Goal: Task Accomplishment & Management: Manage account settings

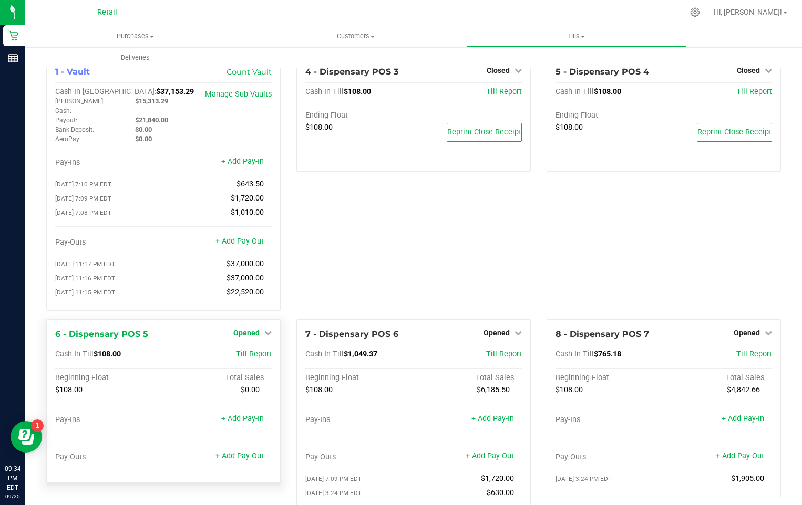
click at [265, 329] on icon at bounding box center [267, 332] width 7 height 7
click at [245, 350] on link "Close Till" at bounding box center [248, 354] width 28 height 8
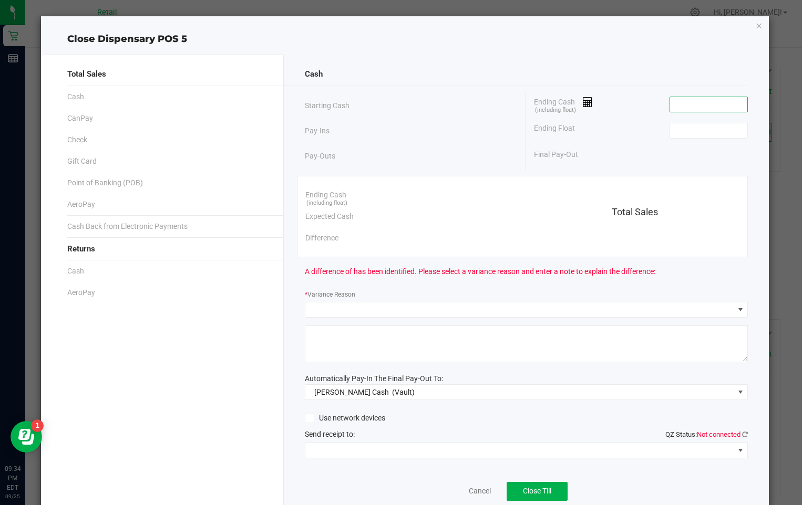
click at [682, 105] on input at bounding box center [708, 104] width 77 height 15
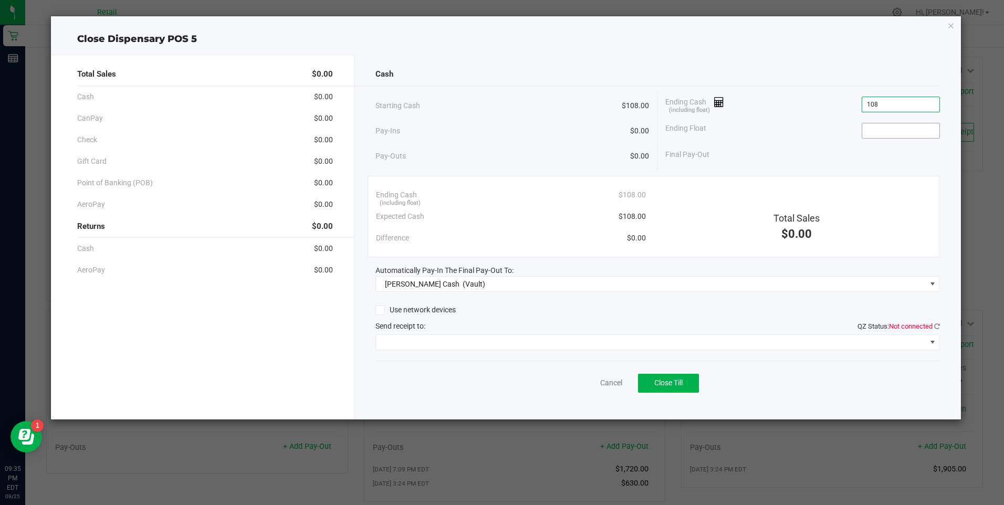
type input "$108.00"
click at [801, 134] on input at bounding box center [901, 130] width 77 height 15
type input "$108.00"
click at [667, 387] on span "Close Till" at bounding box center [669, 383] width 28 height 8
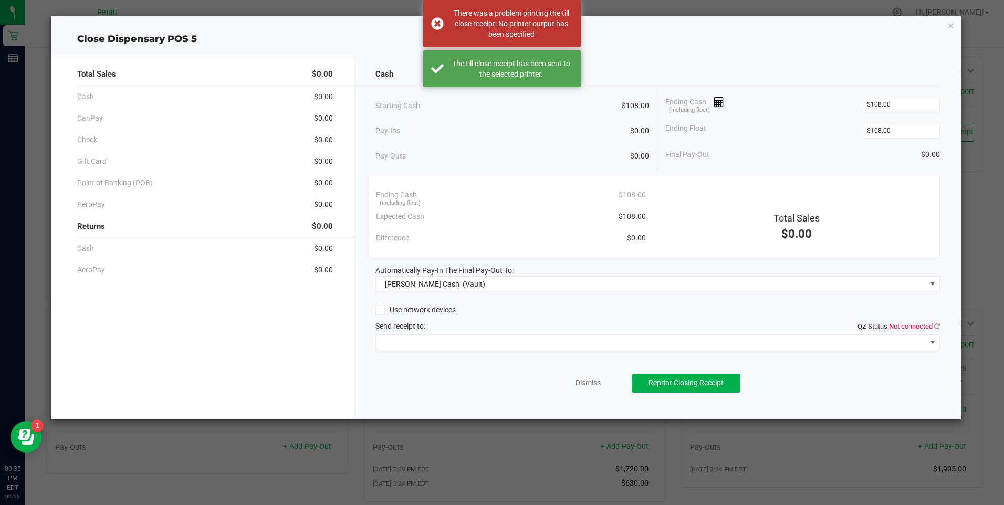
click at [592, 384] on link "Dismiss" at bounding box center [588, 383] width 25 height 11
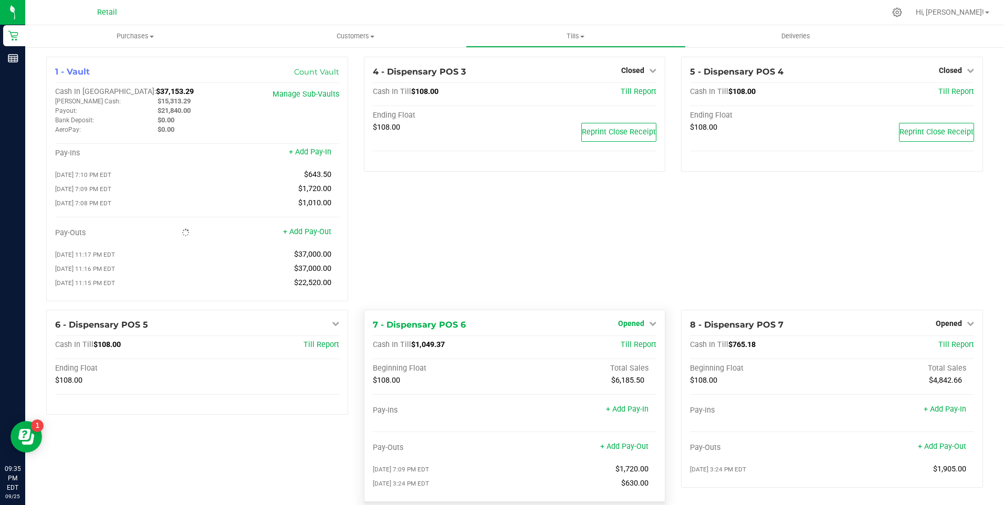
click at [649, 327] on icon at bounding box center [652, 323] width 7 height 7
click at [633, 349] on link "Close Till" at bounding box center [633, 345] width 28 height 8
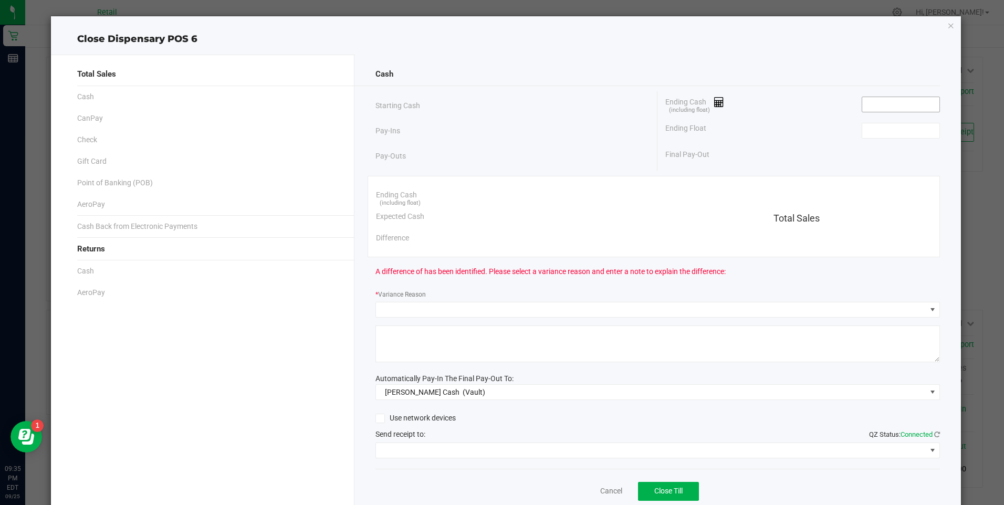
click at [801, 105] on input at bounding box center [901, 104] width 77 height 15
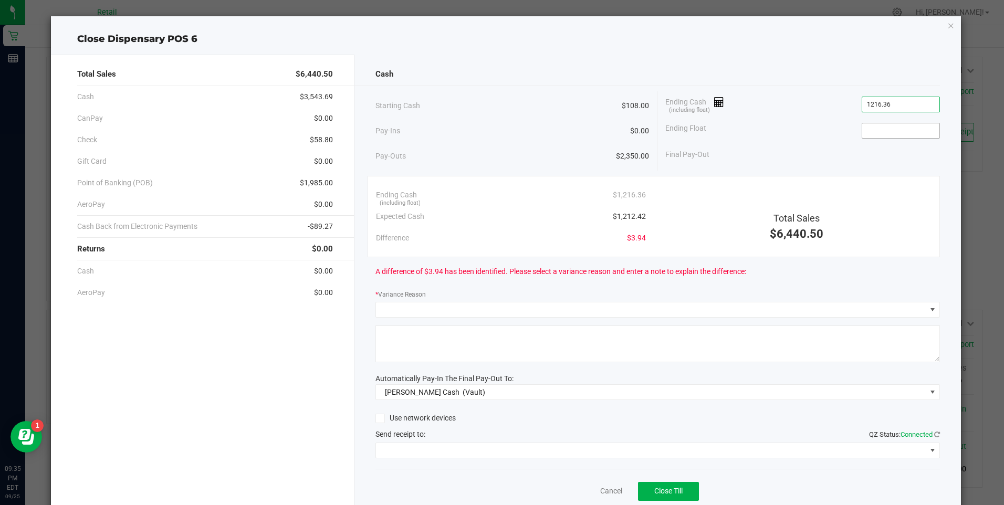
type input "$1,216.36"
click at [801, 130] on input at bounding box center [901, 130] width 77 height 15
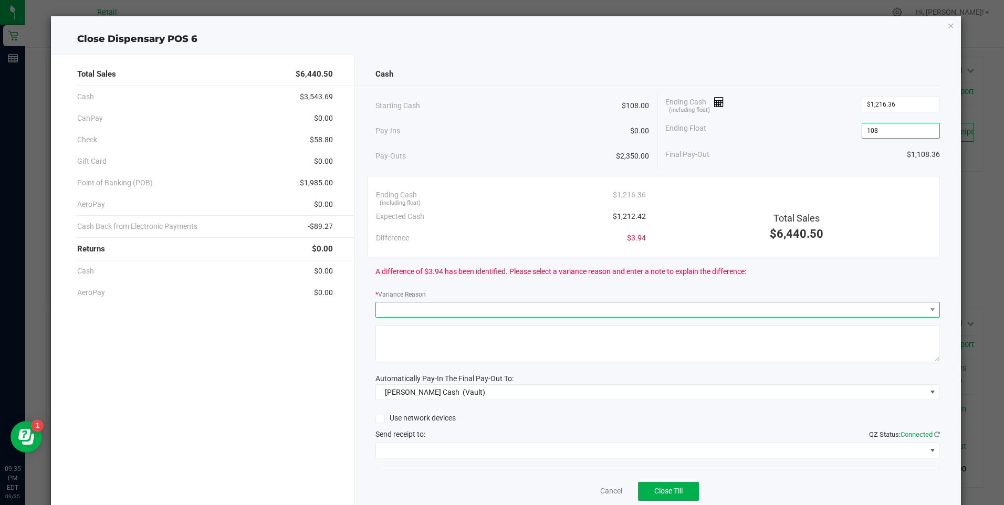
type input "$108.00"
click at [443, 306] on span at bounding box center [651, 310] width 551 height 15
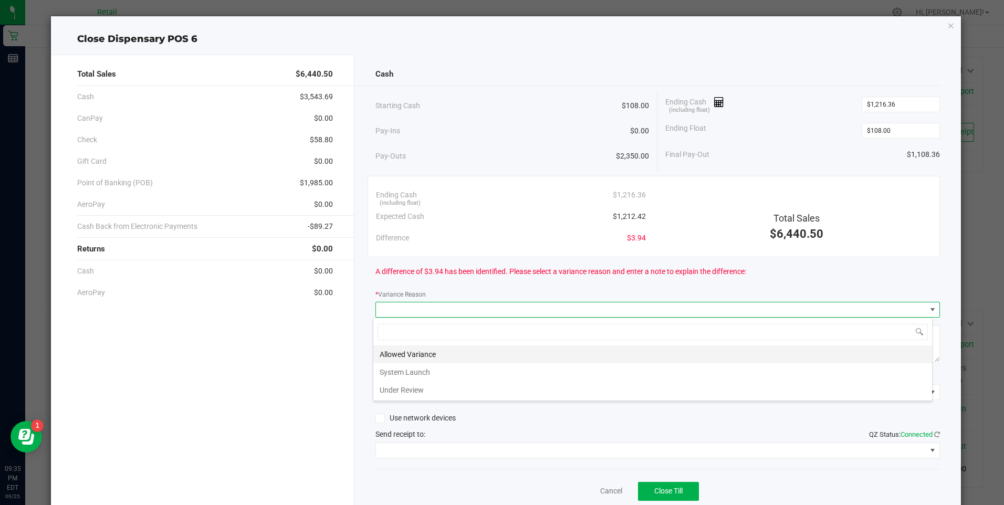
scroll to position [16, 560]
click at [436, 349] on li "Allowed Variance" at bounding box center [653, 355] width 559 height 18
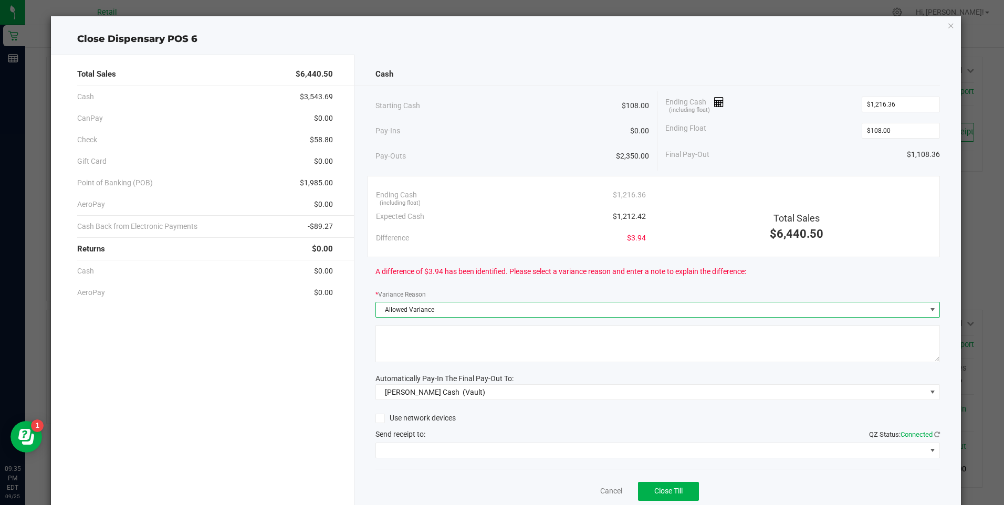
click at [445, 354] on textarea at bounding box center [658, 344] width 565 height 37
type textarea "ws"
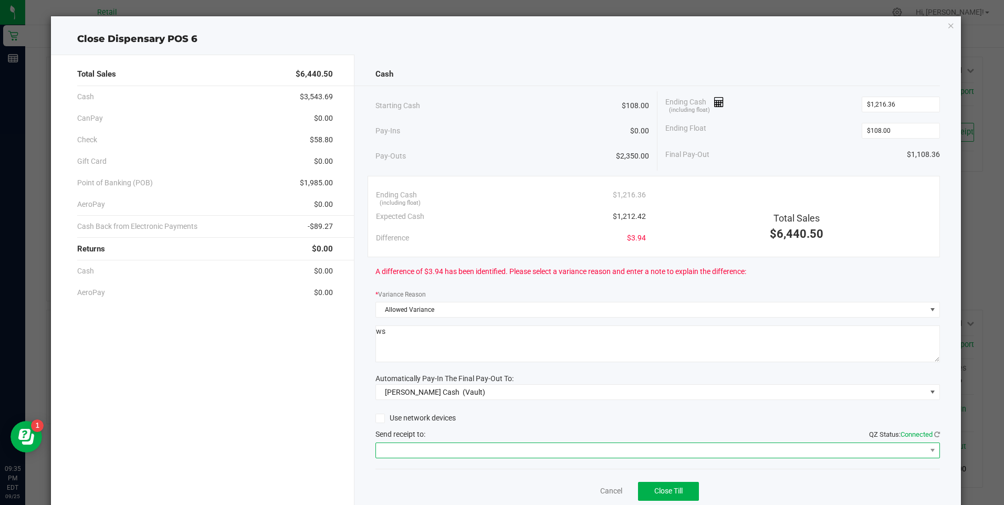
click at [467, 452] on span at bounding box center [651, 450] width 551 height 15
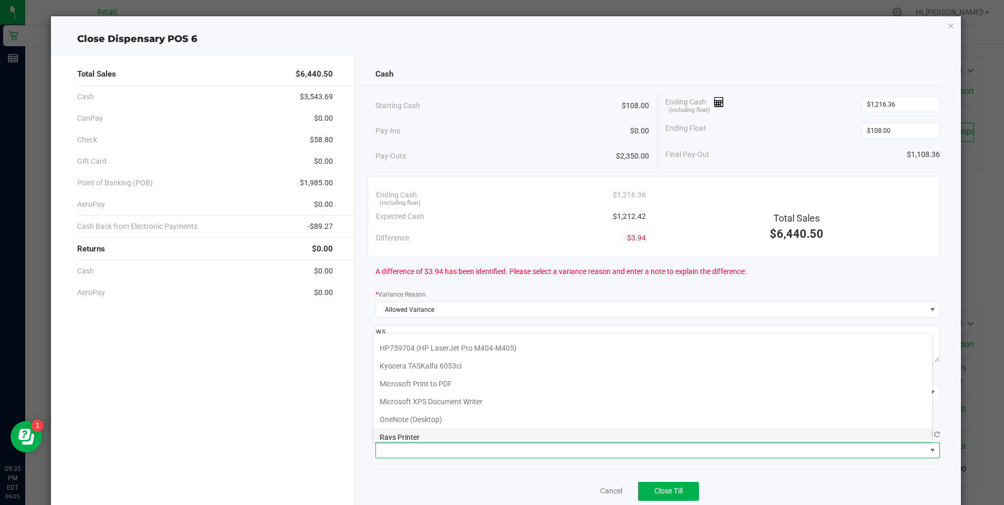
scroll to position [91, 0]
click at [469, 428] on Cutter "Star TSP143IIILAN Cutter" at bounding box center [653, 431] width 559 height 18
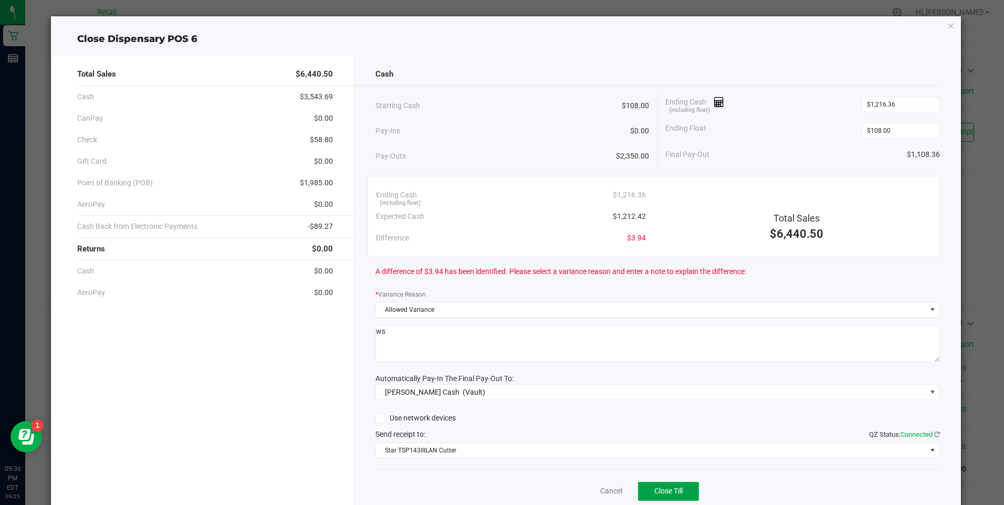
click at [659, 482] on button "Close Till" at bounding box center [668, 491] width 61 height 19
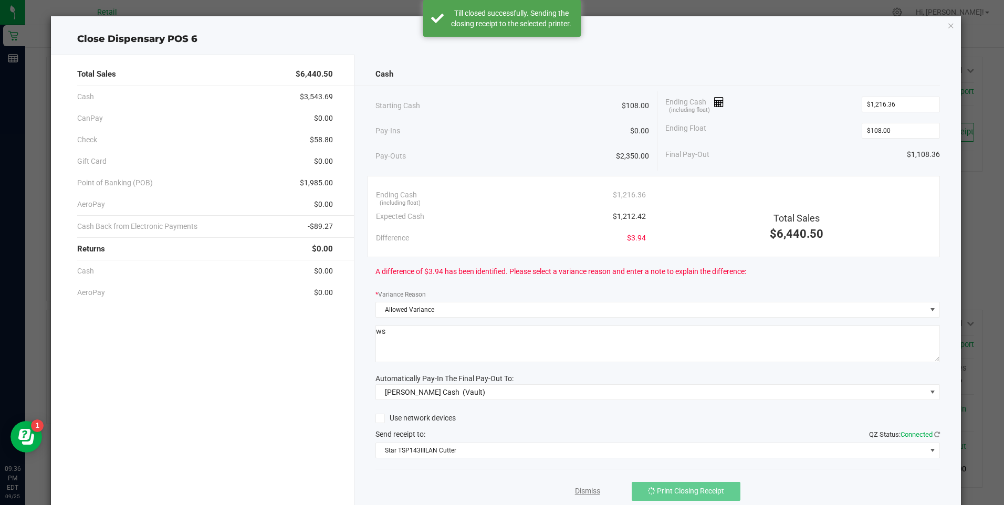
click at [581, 491] on link "Dismiss" at bounding box center [587, 491] width 25 height 11
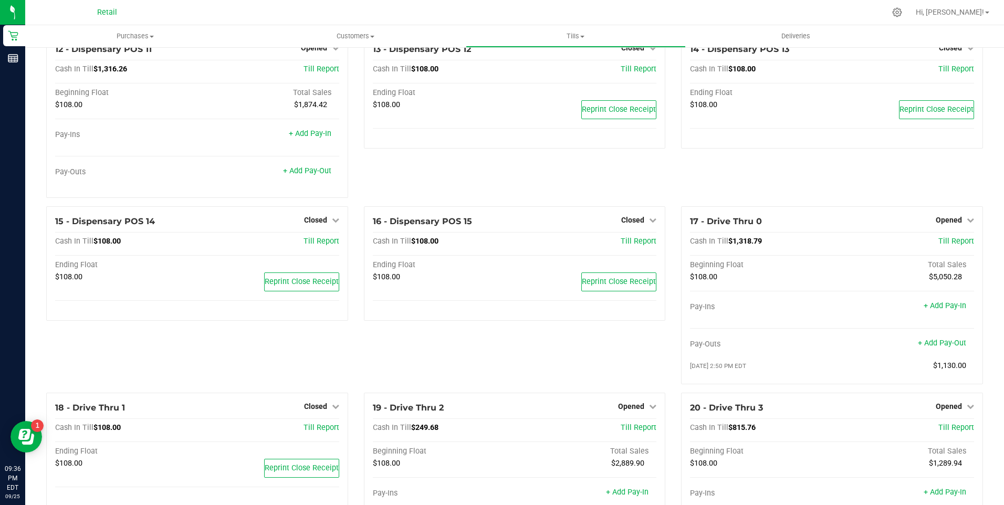
scroll to position [630, 0]
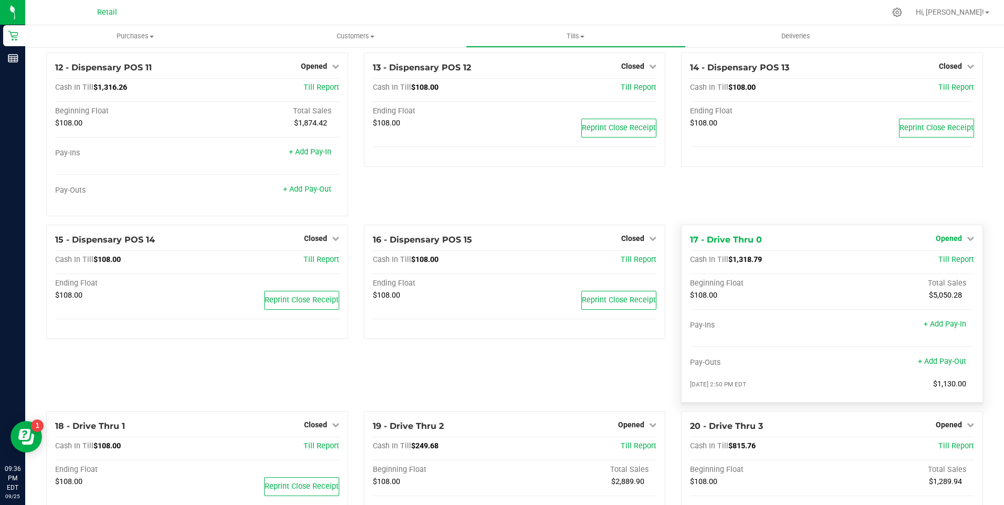
click at [801, 242] on icon at bounding box center [970, 238] width 7 height 7
click at [801, 264] on link "Close Till" at bounding box center [950, 260] width 28 height 8
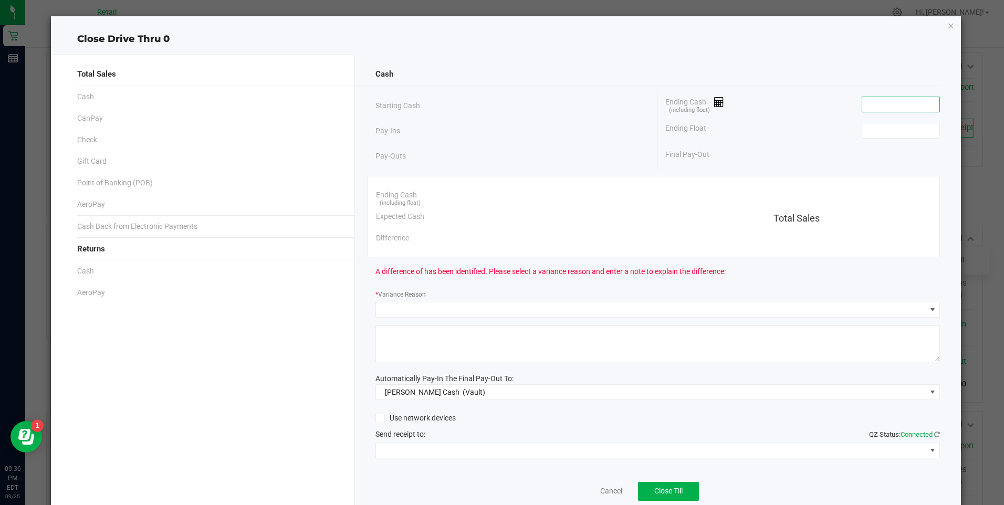
click at [801, 99] on input at bounding box center [901, 104] width 77 height 15
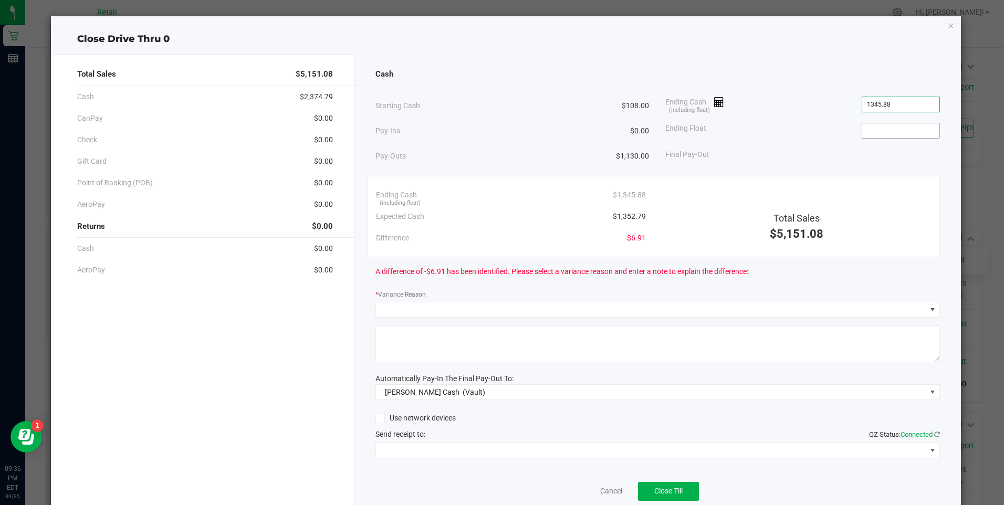
type input "$1,345.88"
click at [801, 129] on input at bounding box center [901, 130] width 77 height 15
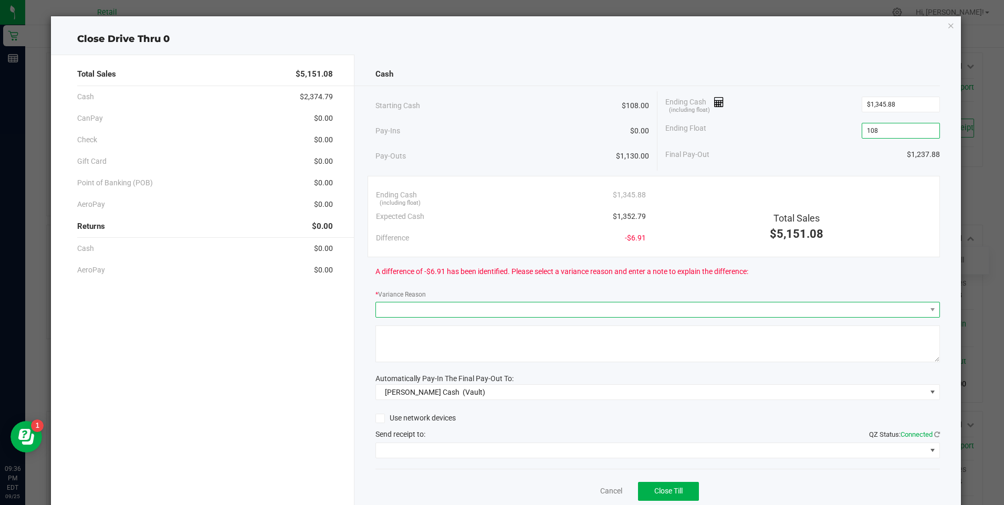
type input "$108.00"
click at [448, 310] on span at bounding box center [651, 310] width 551 height 15
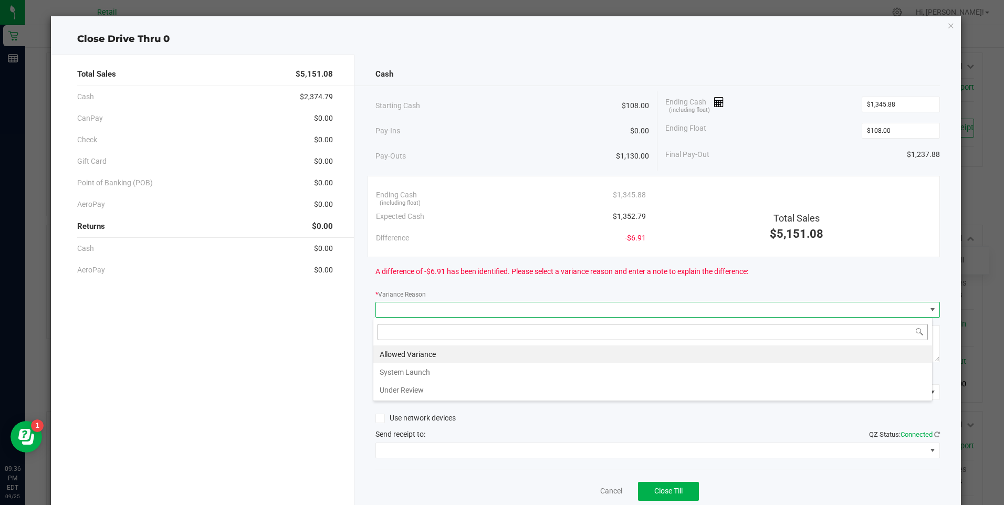
scroll to position [16, 560]
click at [432, 357] on li "Allowed Variance" at bounding box center [653, 355] width 559 height 18
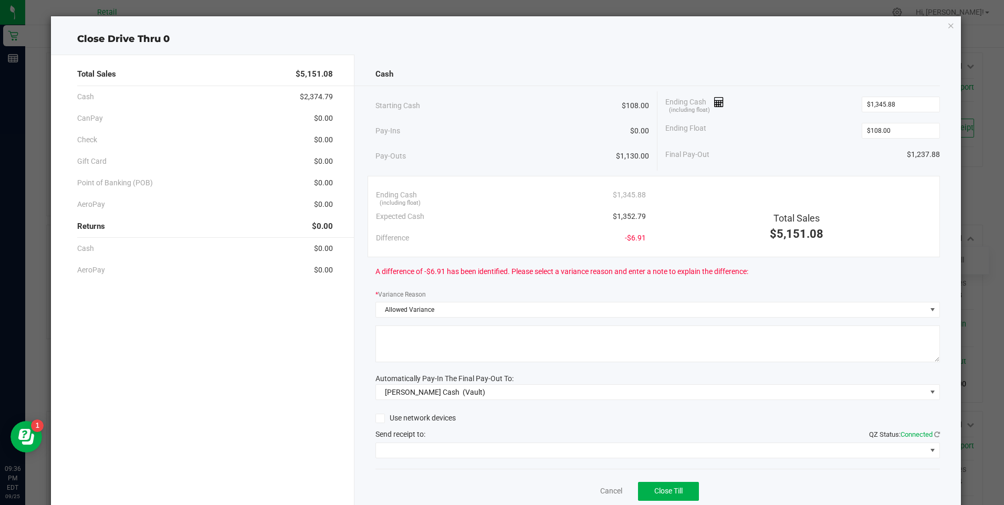
click at [447, 340] on textarea at bounding box center [658, 344] width 565 height 37
type textarea "ws"
click at [422, 446] on span at bounding box center [651, 450] width 551 height 15
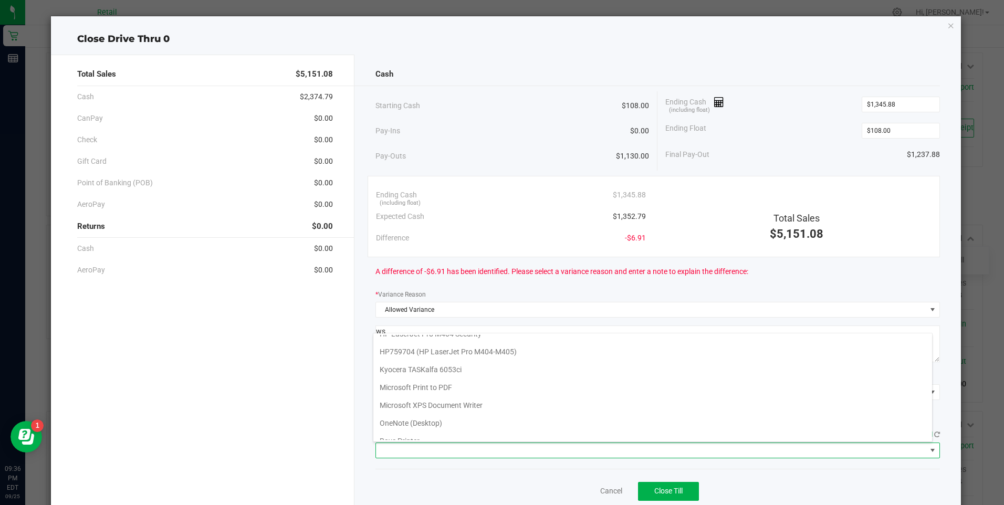
scroll to position [91, 0]
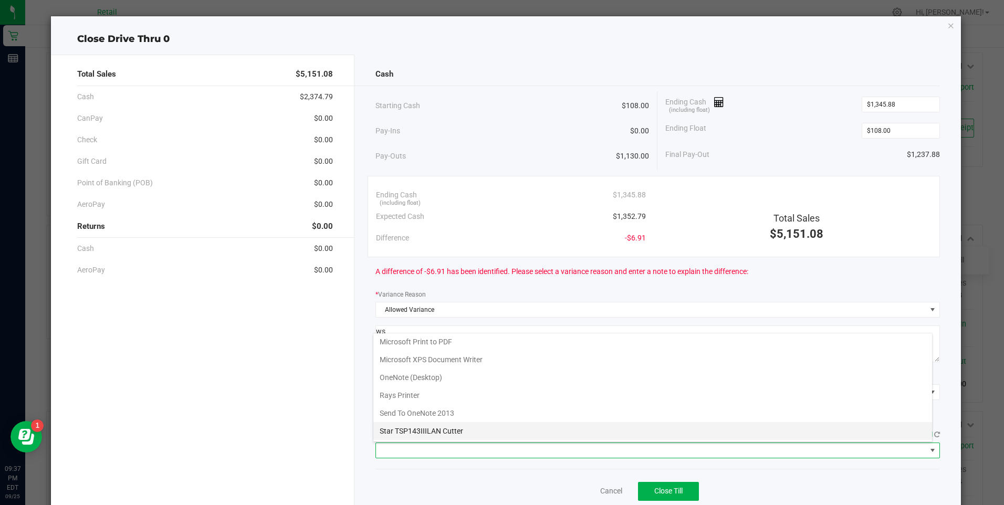
click at [430, 427] on Cutter "Star TSP143IIILAN Cutter" at bounding box center [653, 431] width 559 height 18
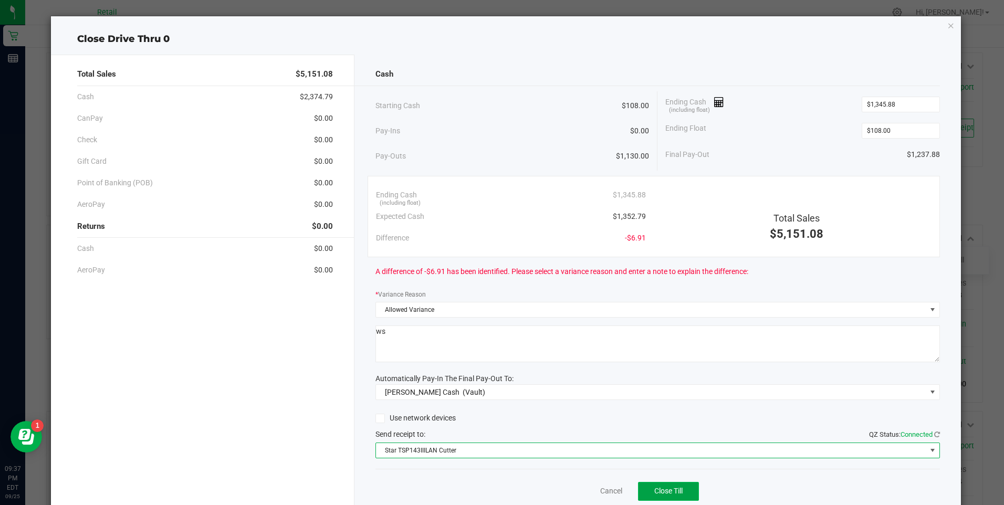
click at [651, 485] on button "Close Till" at bounding box center [668, 491] width 61 height 19
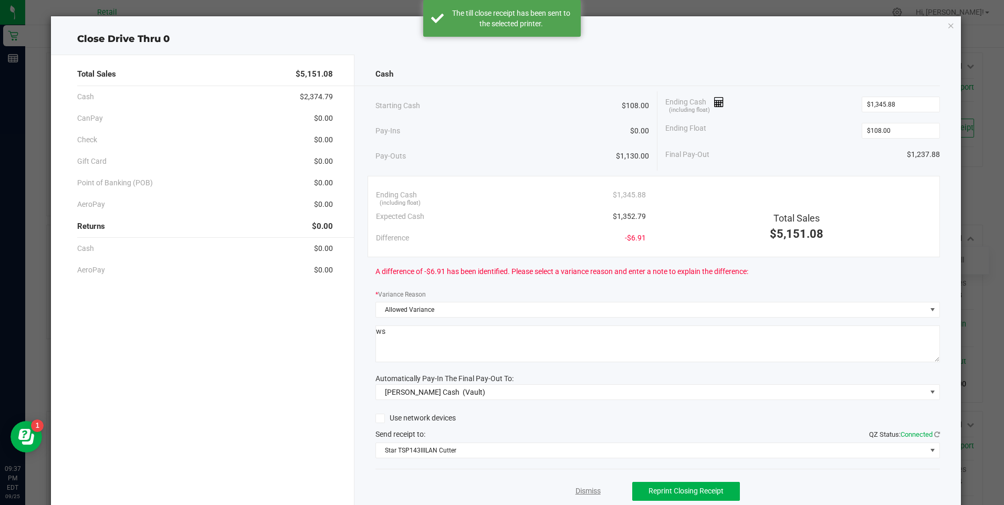
click at [588, 492] on link "Dismiss" at bounding box center [588, 491] width 25 height 11
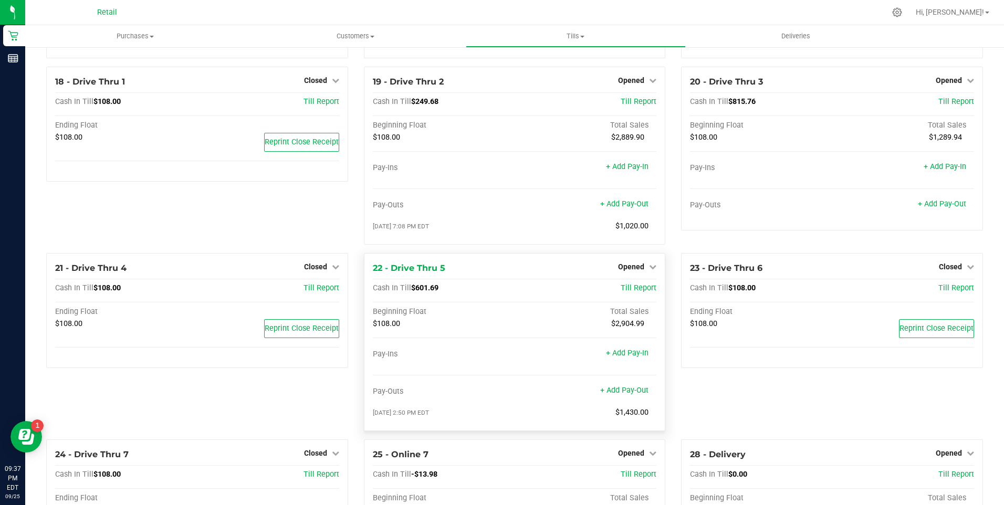
scroll to position [893, 0]
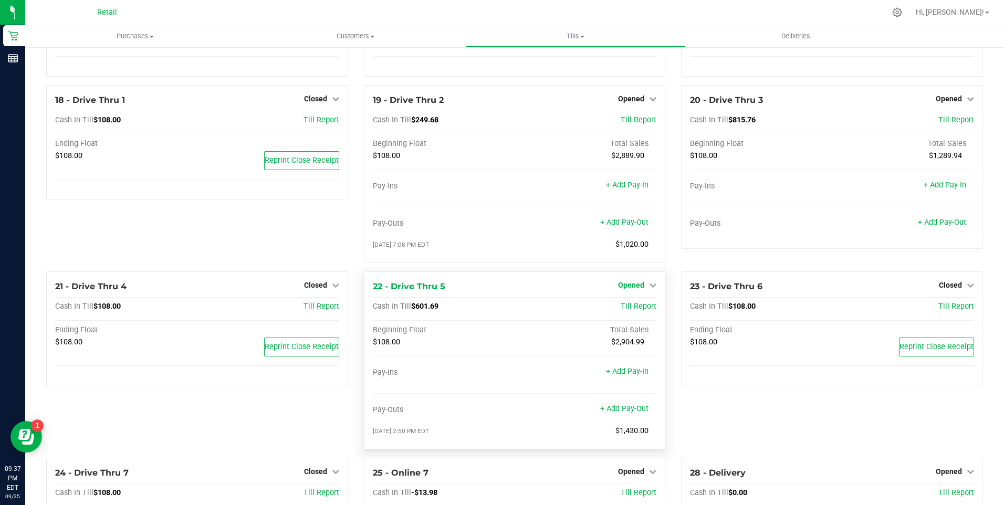
click at [649, 289] on icon at bounding box center [652, 285] width 7 height 7
click at [629, 312] on link "Close Till" at bounding box center [633, 307] width 28 height 8
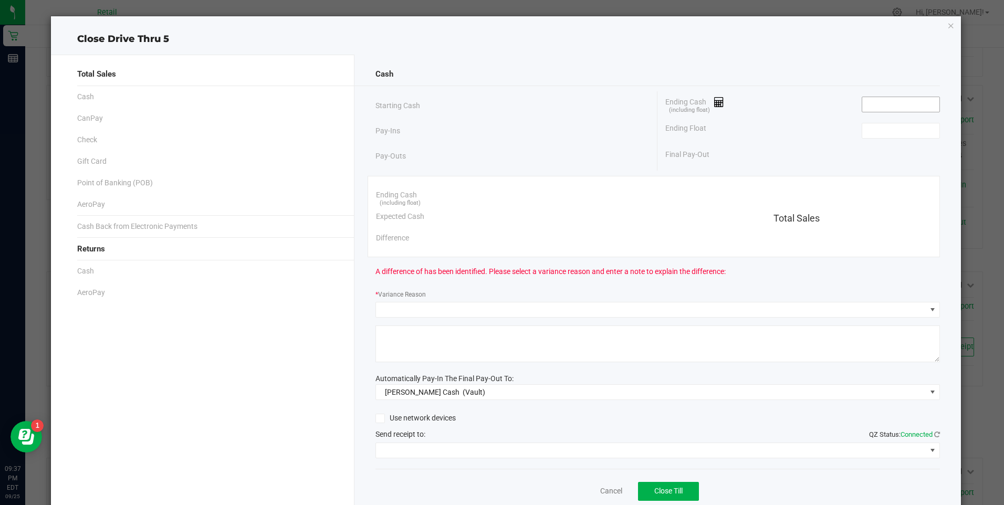
click at [801, 109] on input at bounding box center [901, 104] width 77 height 15
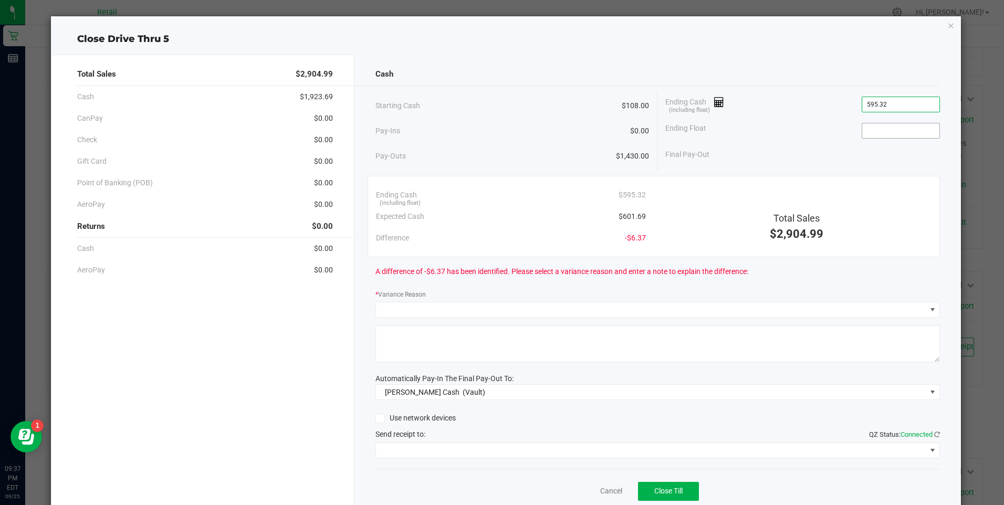
type input "$595.32"
click at [801, 137] on input at bounding box center [901, 130] width 77 height 15
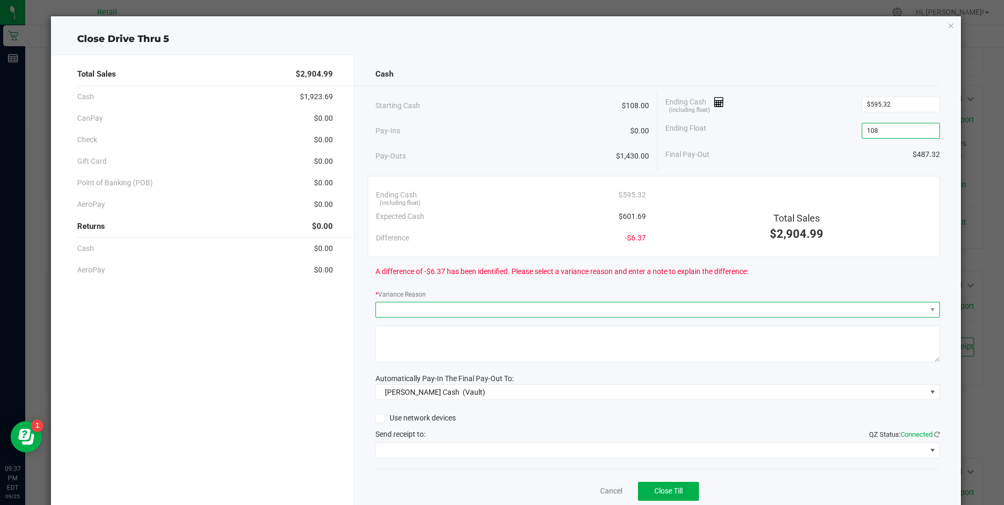
type input "$108.00"
click at [448, 310] on span at bounding box center [651, 310] width 551 height 15
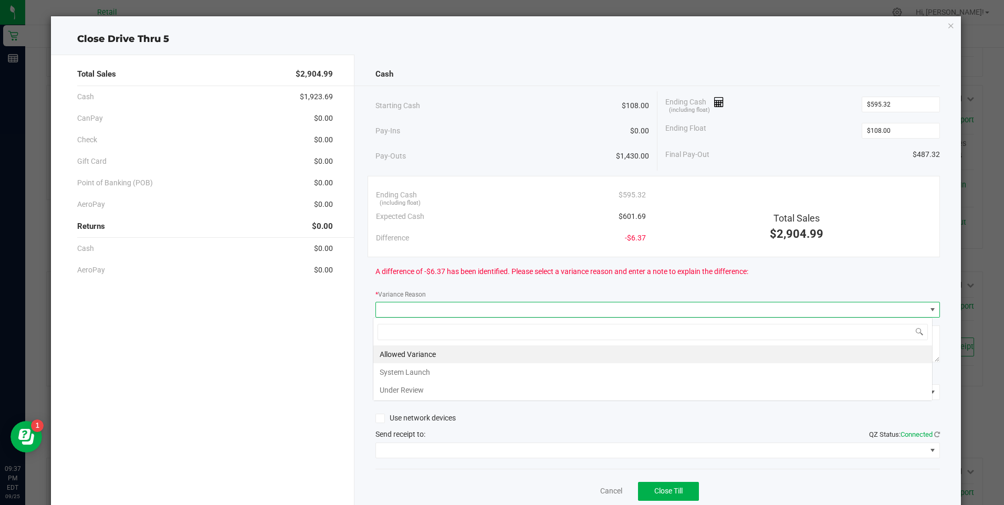
scroll to position [16, 560]
click at [429, 359] on li "Allowed Variance" at bounding box center [653, 355] width 559 height 18
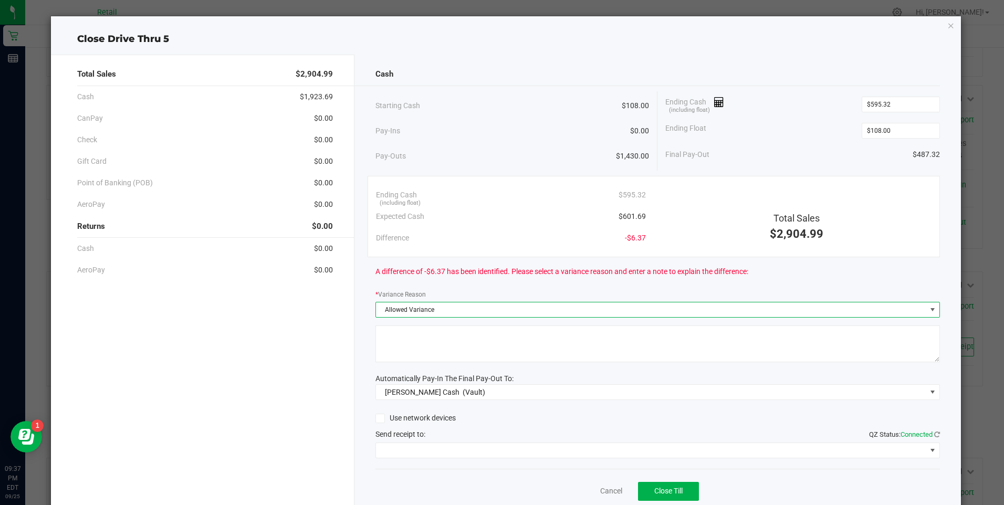
click at [430, 358] on textarea at bounding box center [658, 344] width 565 height 37
type textarea "ws"
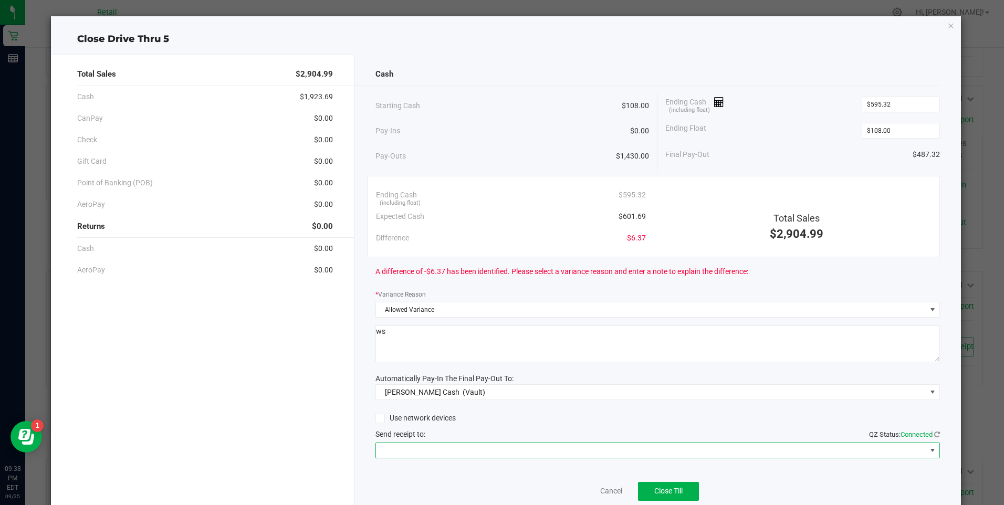
click at [464, 453] on span at bounding box center [651, 450] width 551 height 15
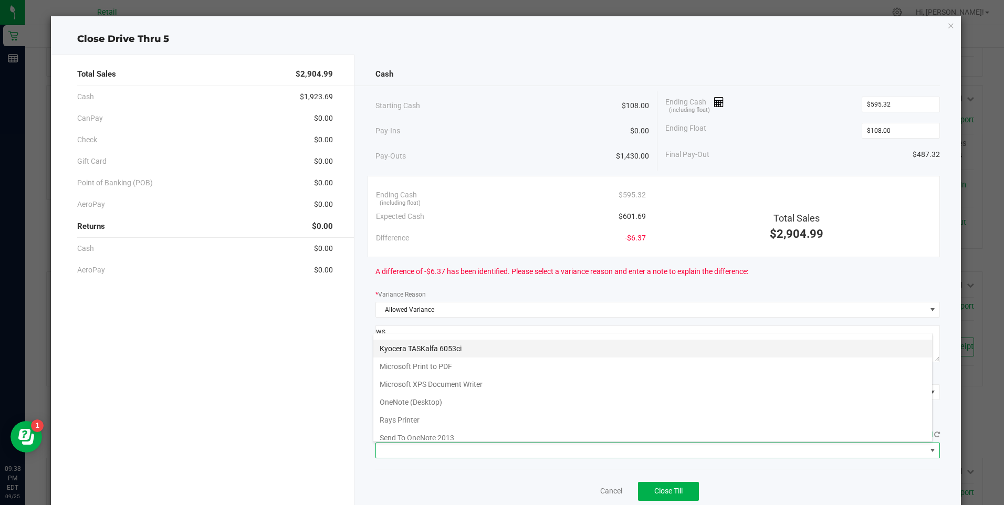
scroll to position [91, 0]
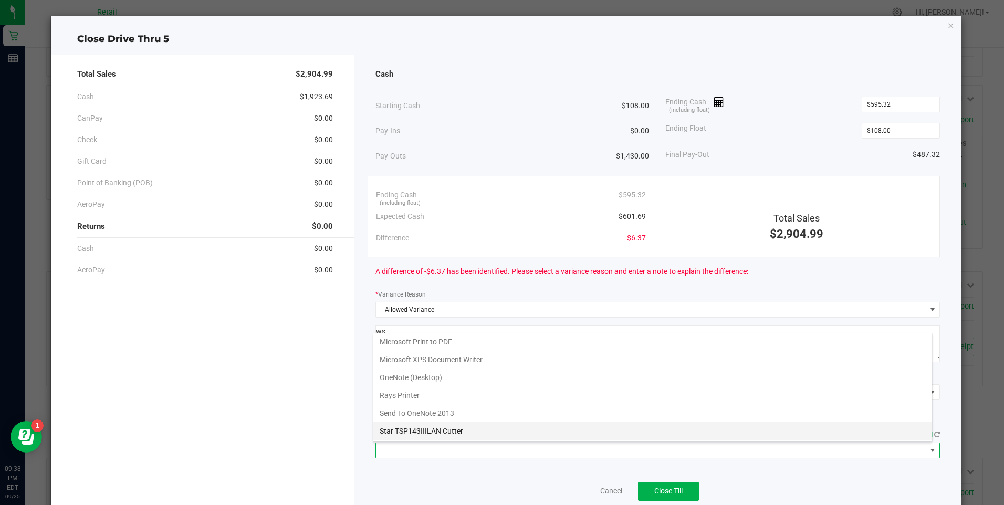
click at [427, 424] on Cutter "Star TSP143IIILAN Cutter" at bounding box center [653, 431] width 559 height 18
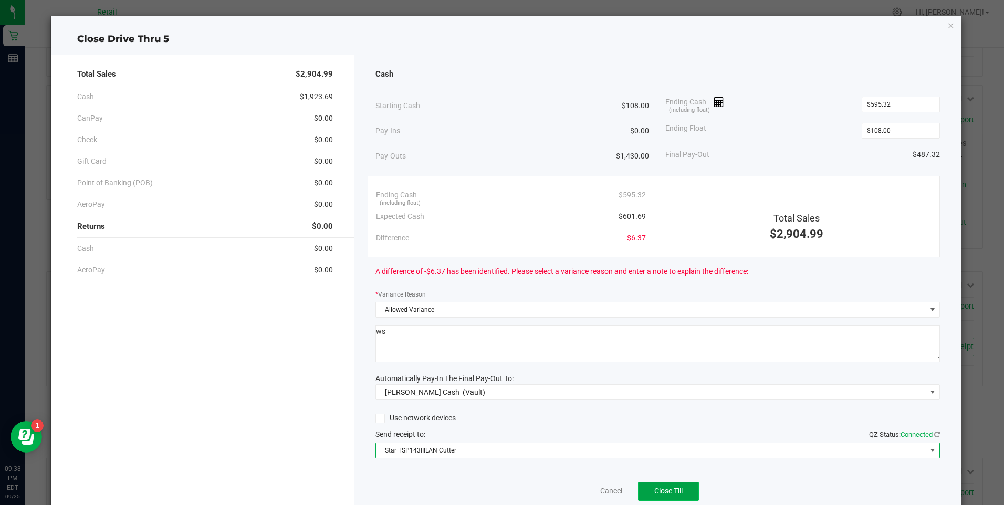
click at [665, 490] on span "Close Till" at bounding box center [669, 491] width 28 height 8
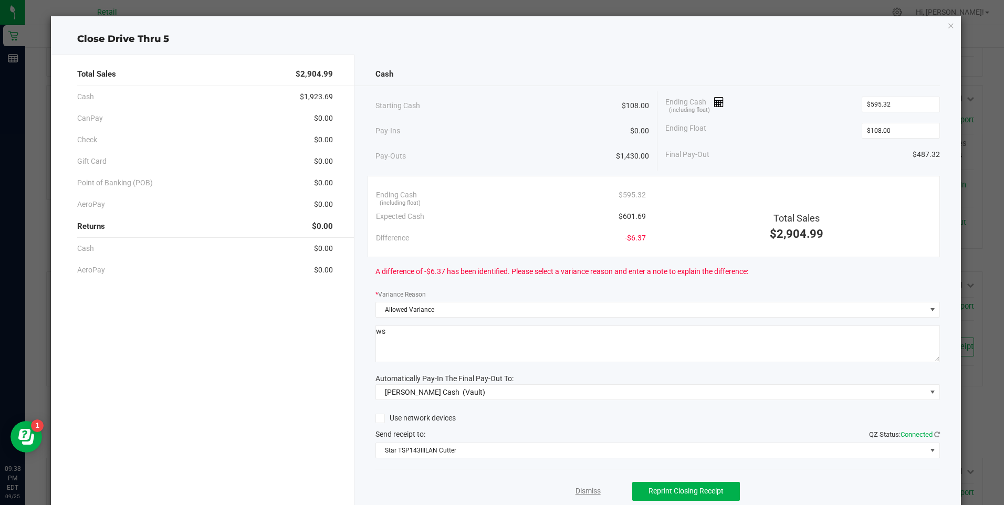
click at [577, 492] on link "Dismiss" at bounding box center [588, 491] width 25 height 11
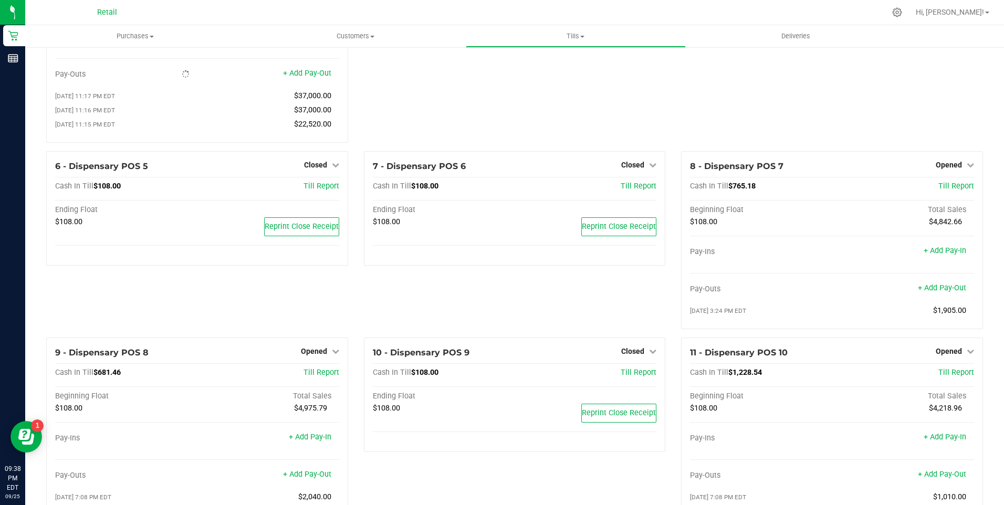
scroll to position [158, 0]
click at [618, 232] on span "Reprint Close Receipt" at bounding box center [619, 227] width 74 height 9
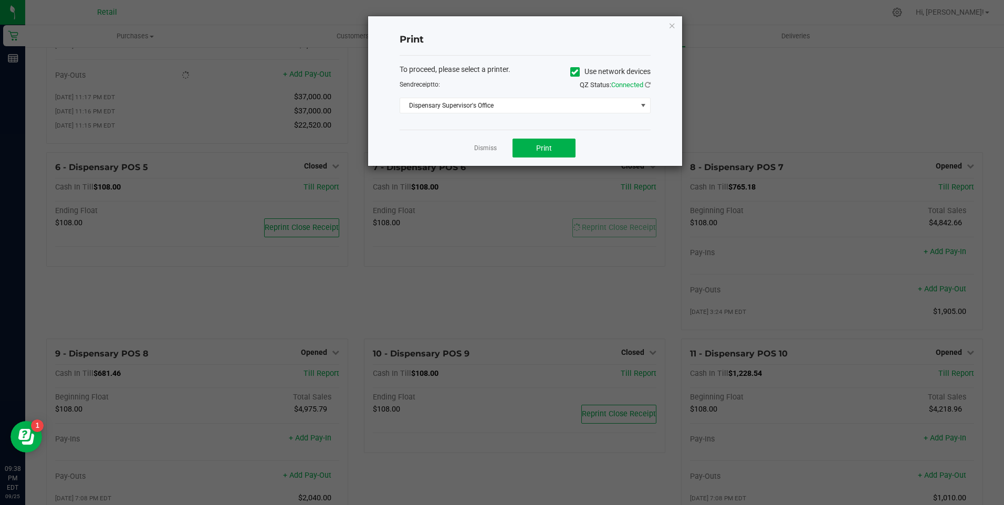
click at [574, 66] on span "Use network devices" at bounding box center [611, 72] width 80 height 16
click at [575, 72] on icon at bounding box center [575, 72] width 7 height 0
click at [0, 0] on input "Use network devices" at bounding box center [0, 0] width 0 height 0
click at [533, 106] on span at bounding box center [518, 105] width 237 height 15
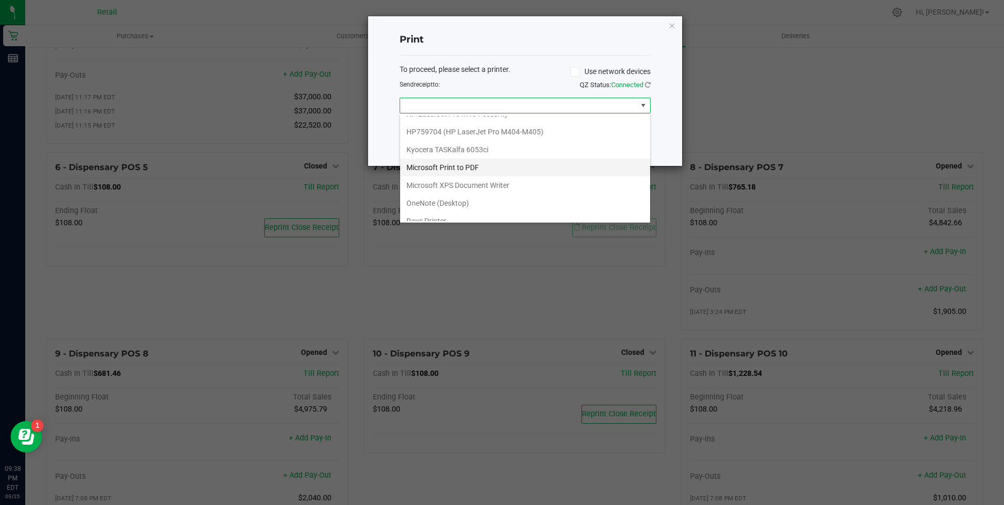
scroll to position [91, 0]
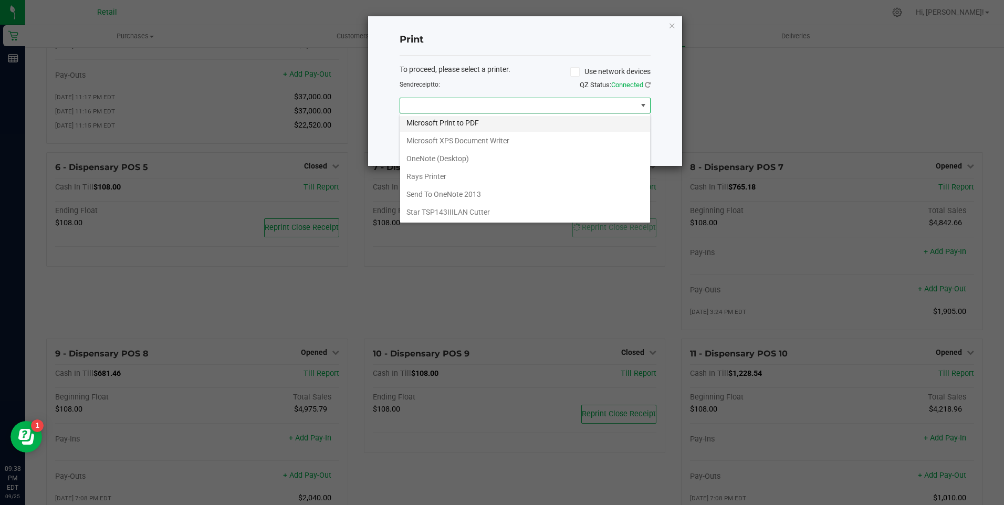
click at [473, 210] on Cutter "Star TSP143IIILAN Cutter" at bounding box center [525, 212] width 250 height 18
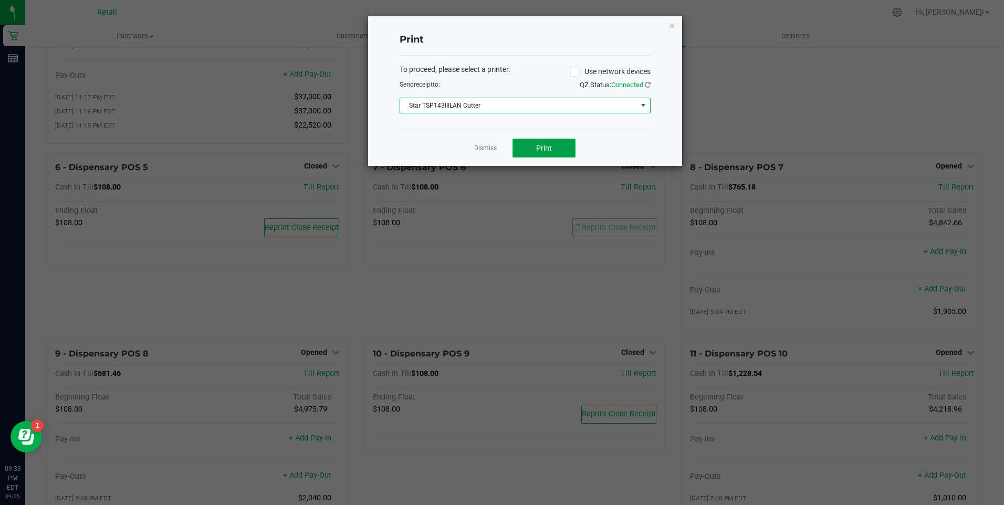
click at [536, 146] on span "Print" at bounding box center [544, 148] width 16 height 8
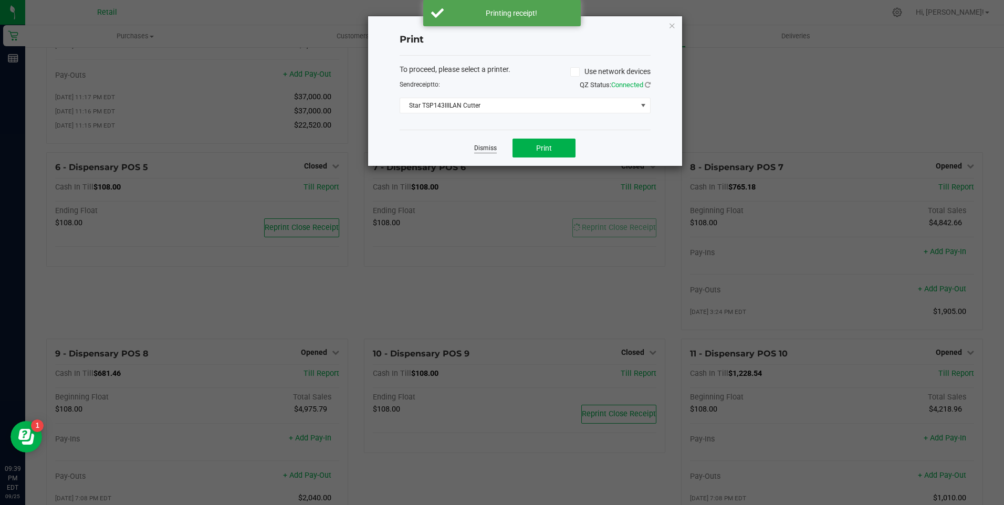
click at [489, 151] on link "Dismiss" at bounding box center [485, 148] width 23 height 9
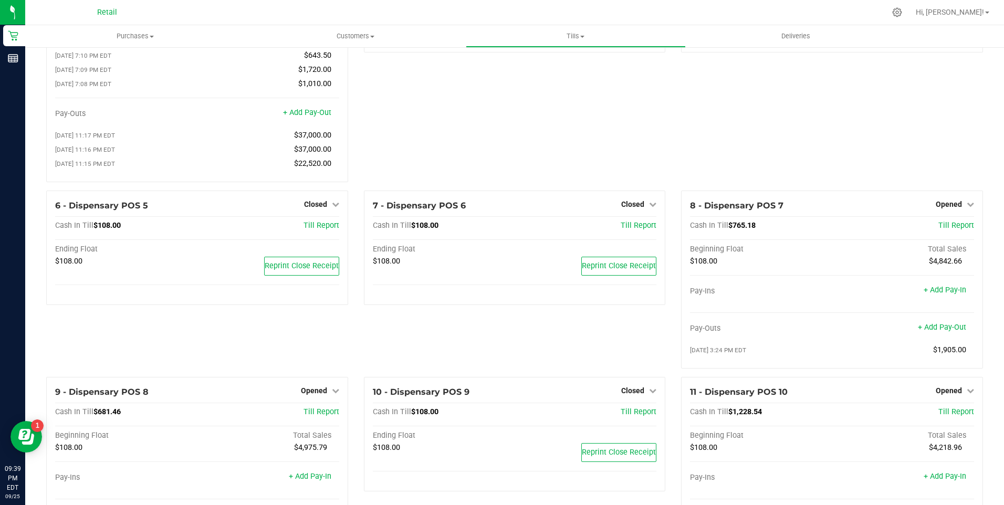
scroll to position [0, 0]
